Goal: Task Accomplishment & Management: Manage account settings

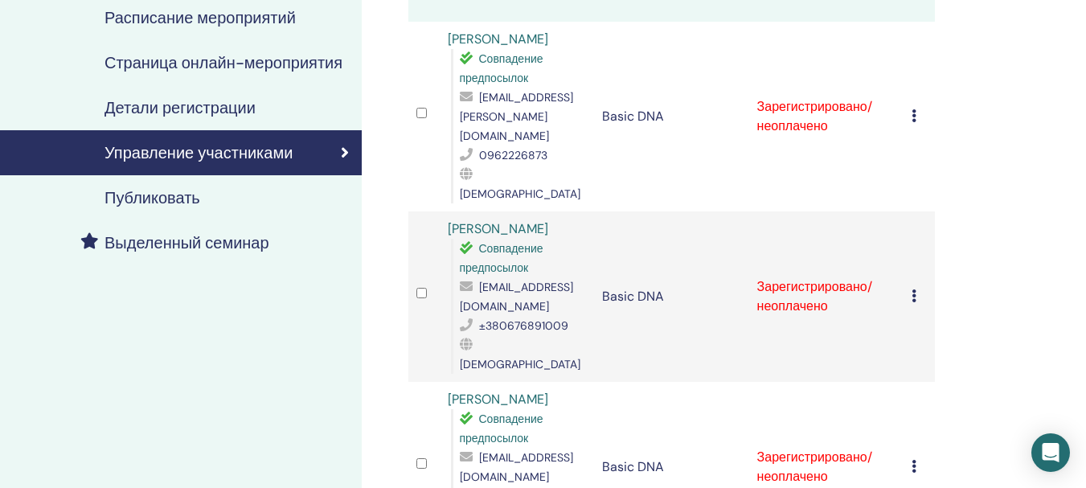
scroll to position [161, 0]
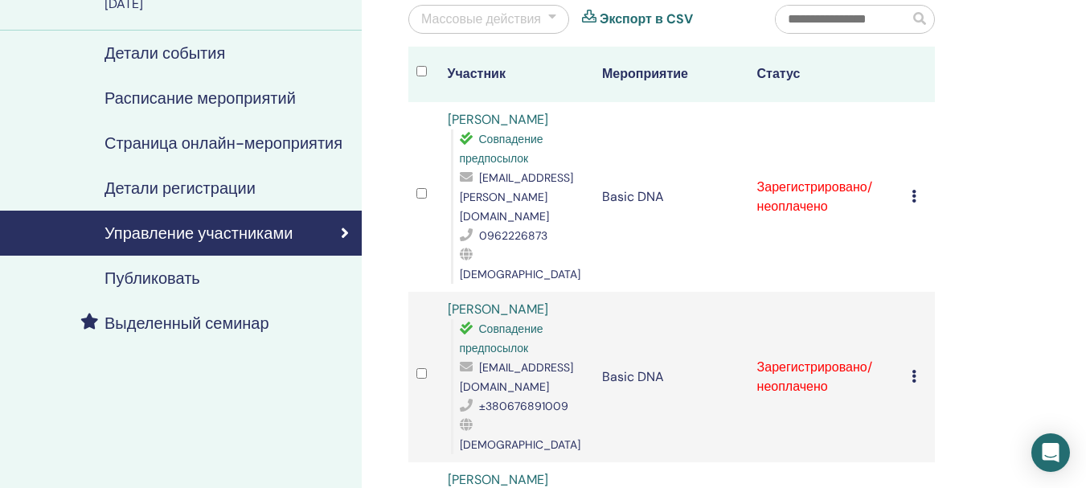
click at [912, 190] on icon at bounding box center [914, 196] width 5 height 13
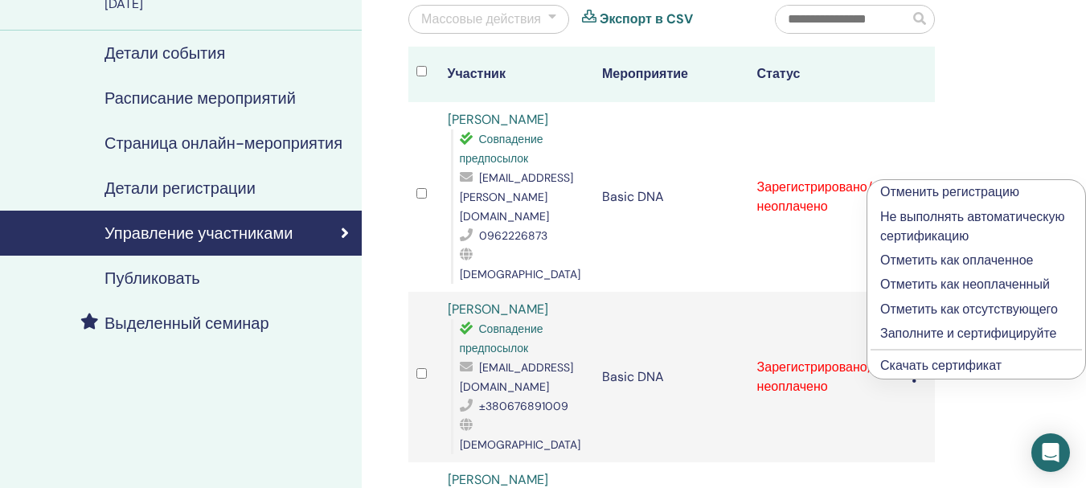
click at [921, 255] on p "Отметить как оплаченное" at bounding box center [976, 260] width 192 height 19
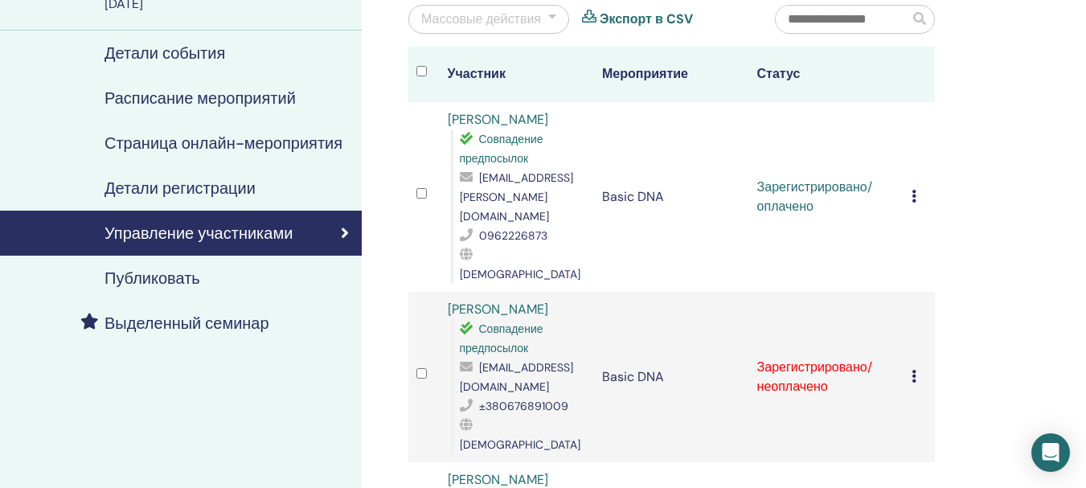
scroll to position [241, 0]
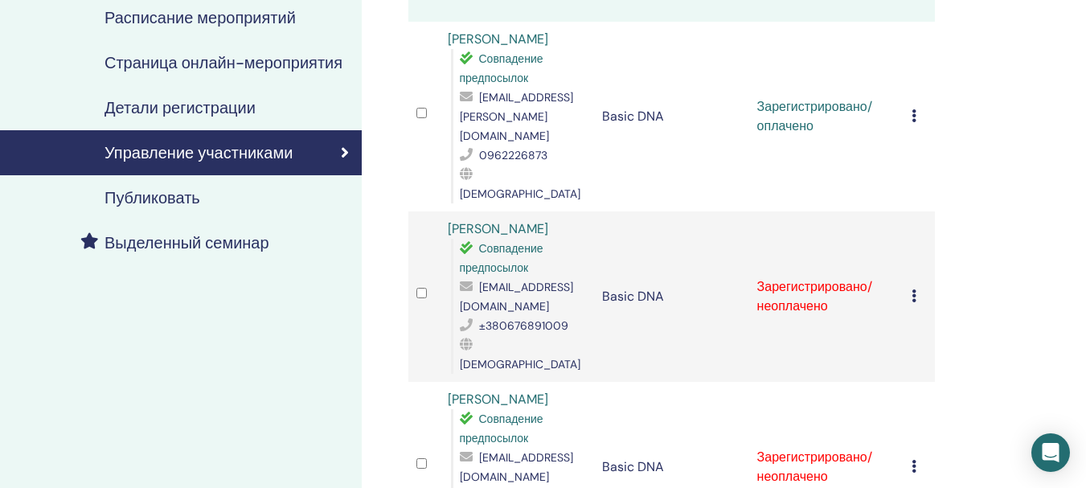
click at [916, 289] on icon at bounding box center [914, 295] width 5 height 13
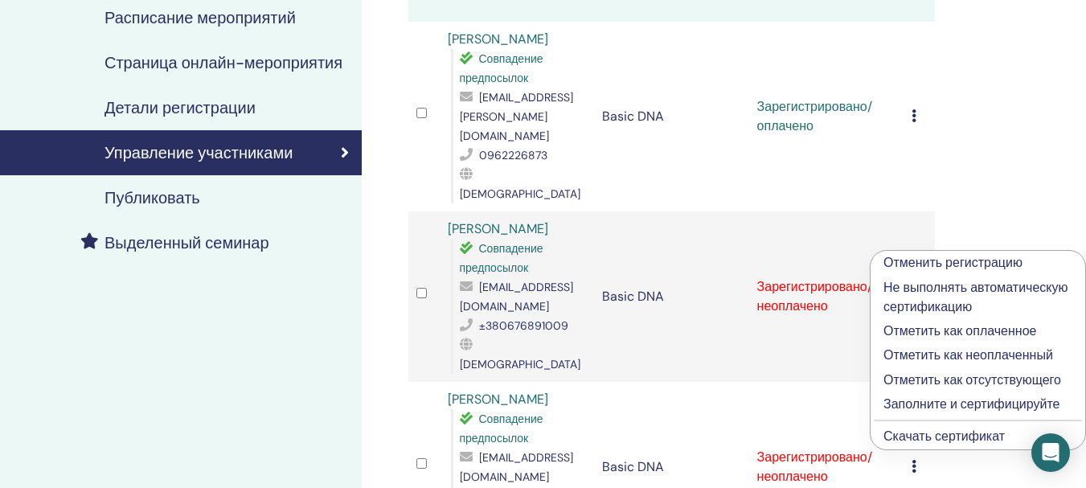
click at [927, 326] on p "Отметить как оплаченное" at bounding box center [977, 331] width 189 height 19
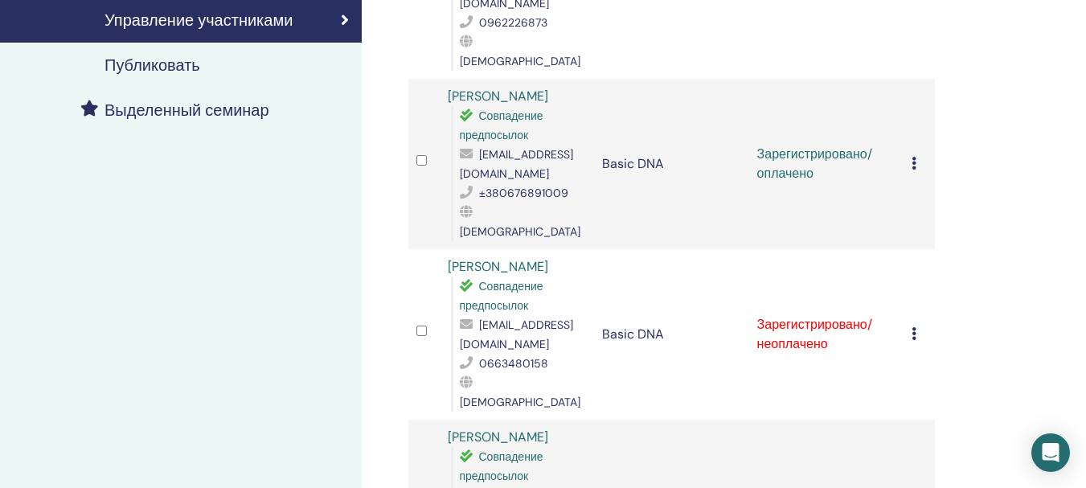
scroll to position [402, 0]
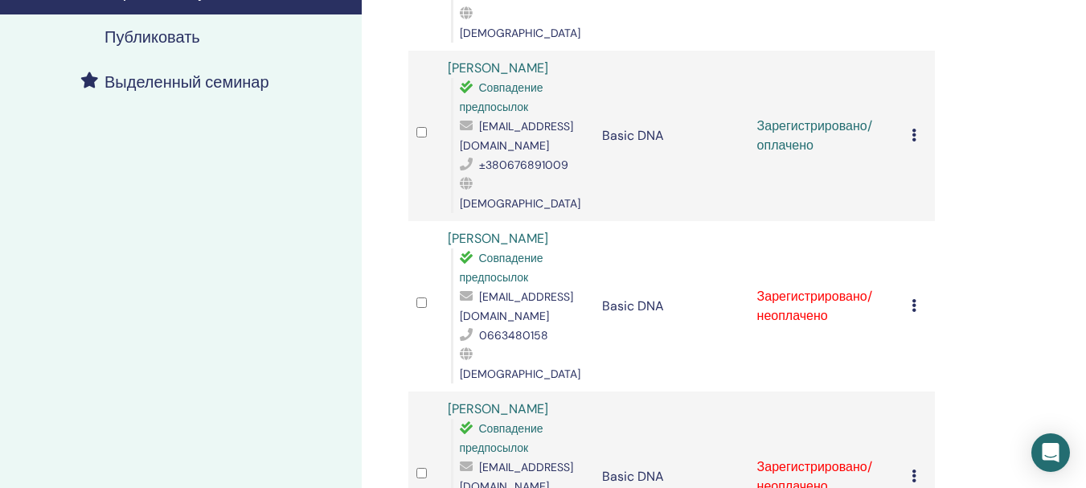
click at [908, 236] on td "Отменить регистрацию Не выполнять автоматическую сертификацию Отметить как опла…" at bounding box center [919, 306] width 31 height 170
click at [912, 227] on td "Отменить регистрацию Не выполнять автоматическую сертификацию Отметить как опла…" at bounding box center [919, 306] width 31 height 170
click at [915, 299] on icon at bounding box center [914, 305] width 5 height 13
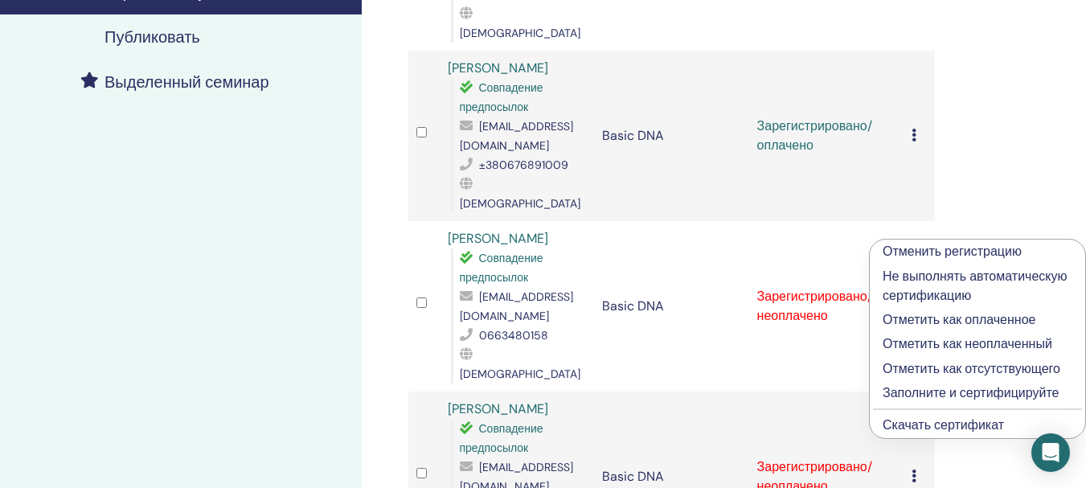
click at [919, 324] on p "Отметить как оплаченное" at bounding box center [978, 319] width 190 height 19
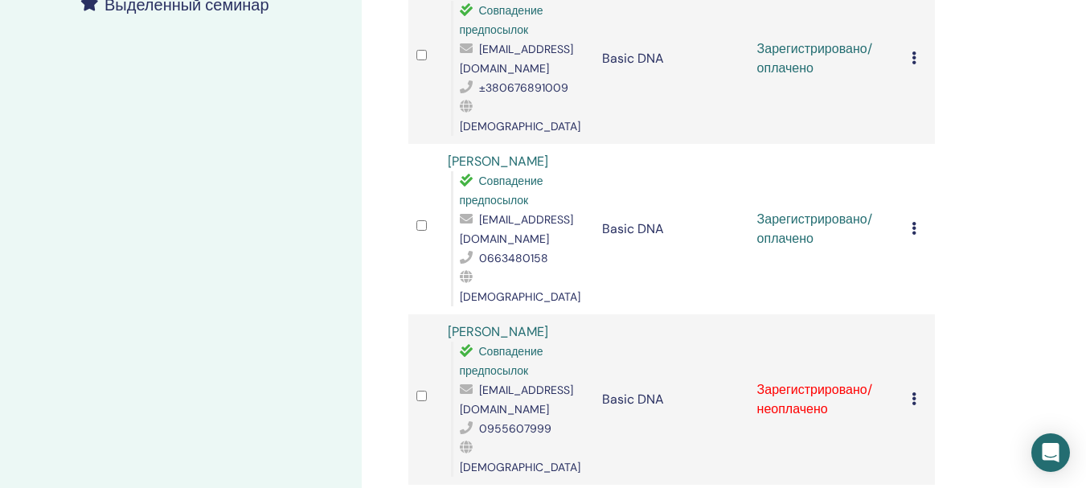
scroll to position [482, 0]
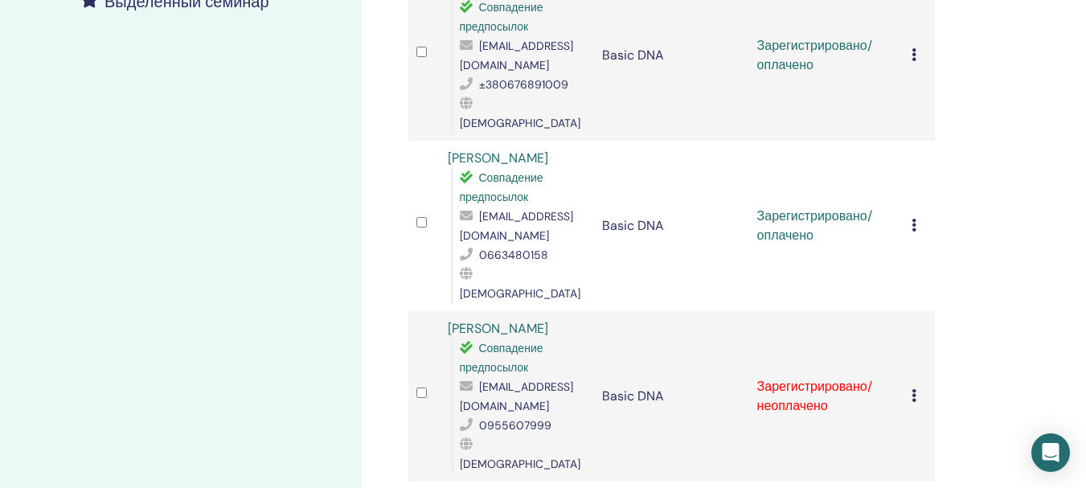
click at [917, 387] on div "Отменить регистрацию Не выполнять автоматическую сертификацию Отметить как опла…" at bounding box center [919, 396] width 15 height 19
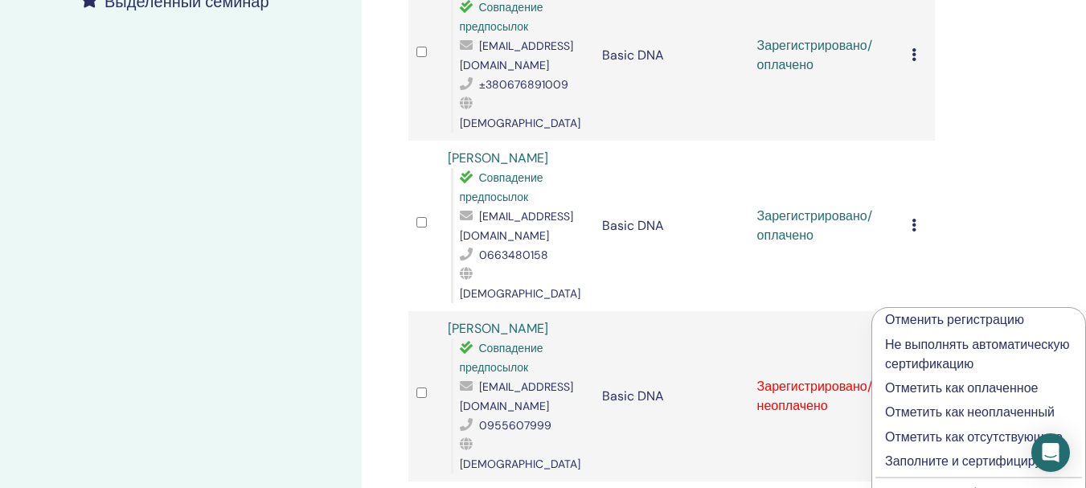
click at [934, 386] on p "Отметить как оплаченное" at bounding box center [978, 388] width 187 height 19
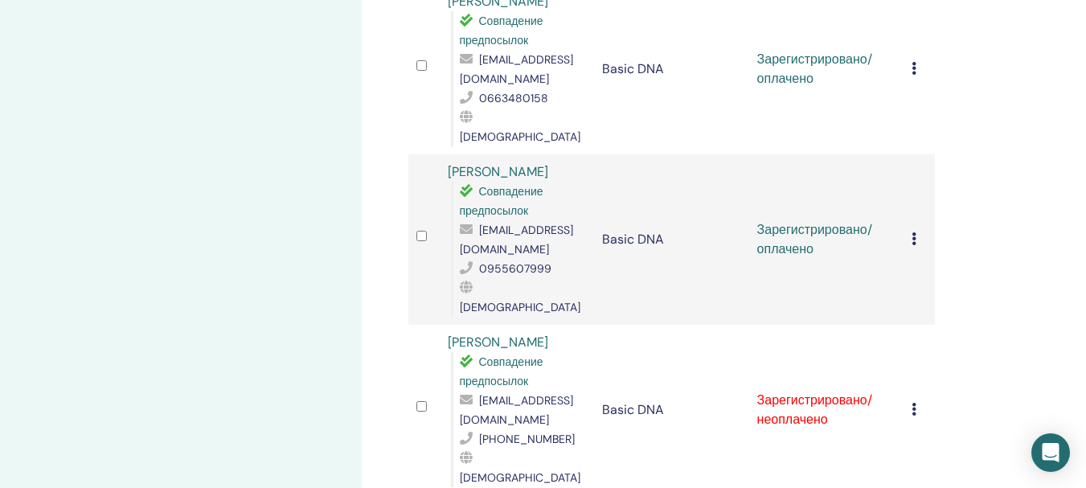
scroll to position [643, 0]
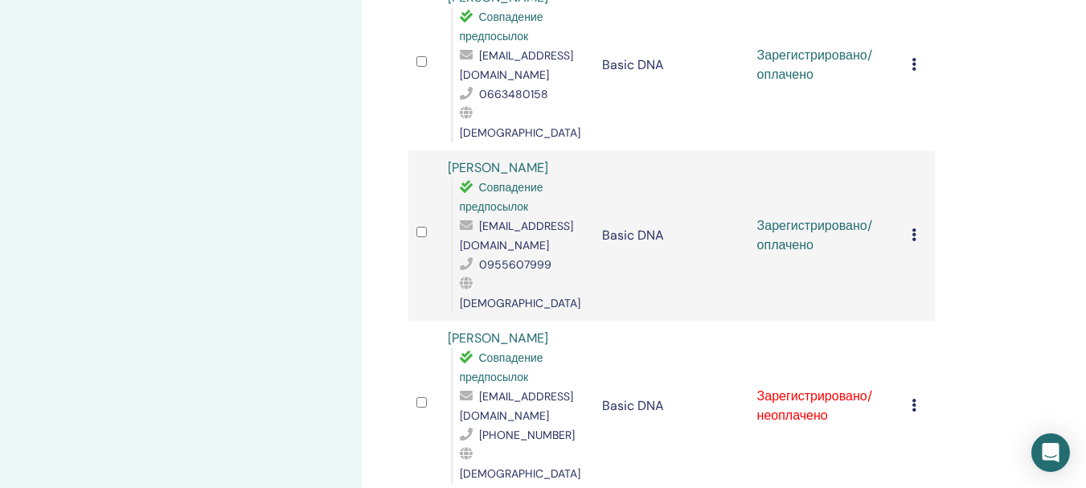
click at [911, 321] on td "Отменить регистрацию Не выполнять автоматическую сертификацию Отметить как опла…" at bounding box center [919, 406] width 31 height 170
click at [915, 399] on icon at bounding box center [914, 405] width 5 height 13
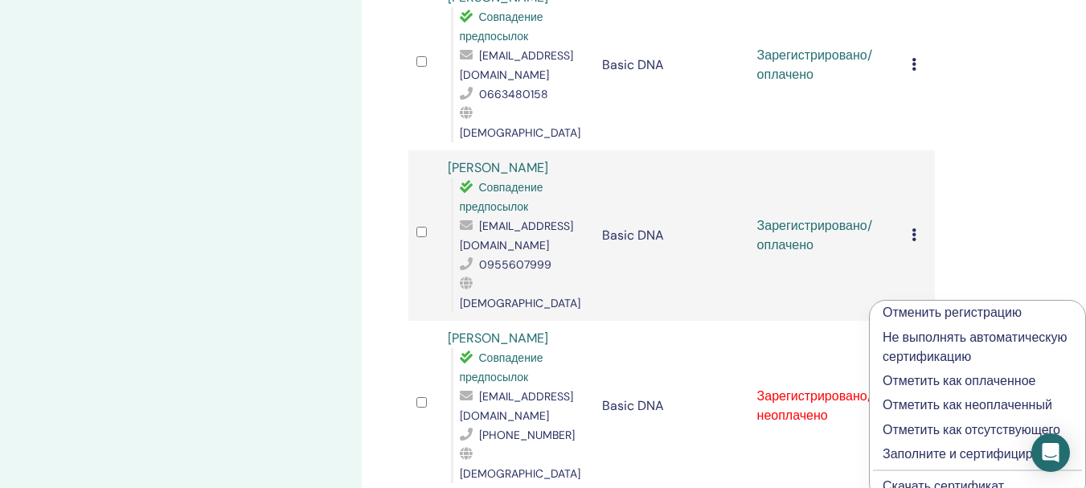
click at [931, 379] on p "Отметить как оплаченное" at bounding box center [978, 380] width 190 height 19
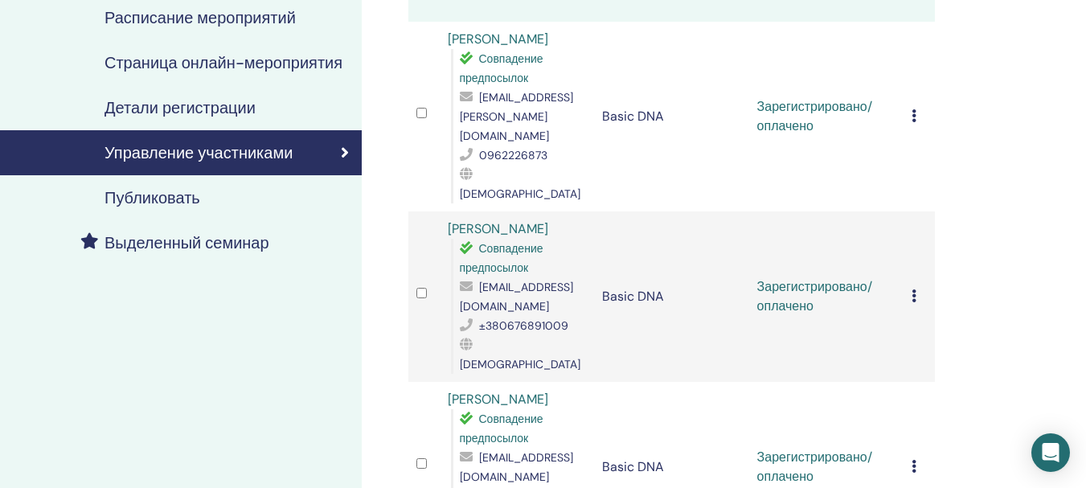
scroll to position [161, 0]
